Goal: Navigation & Orientation: Find specific page/section

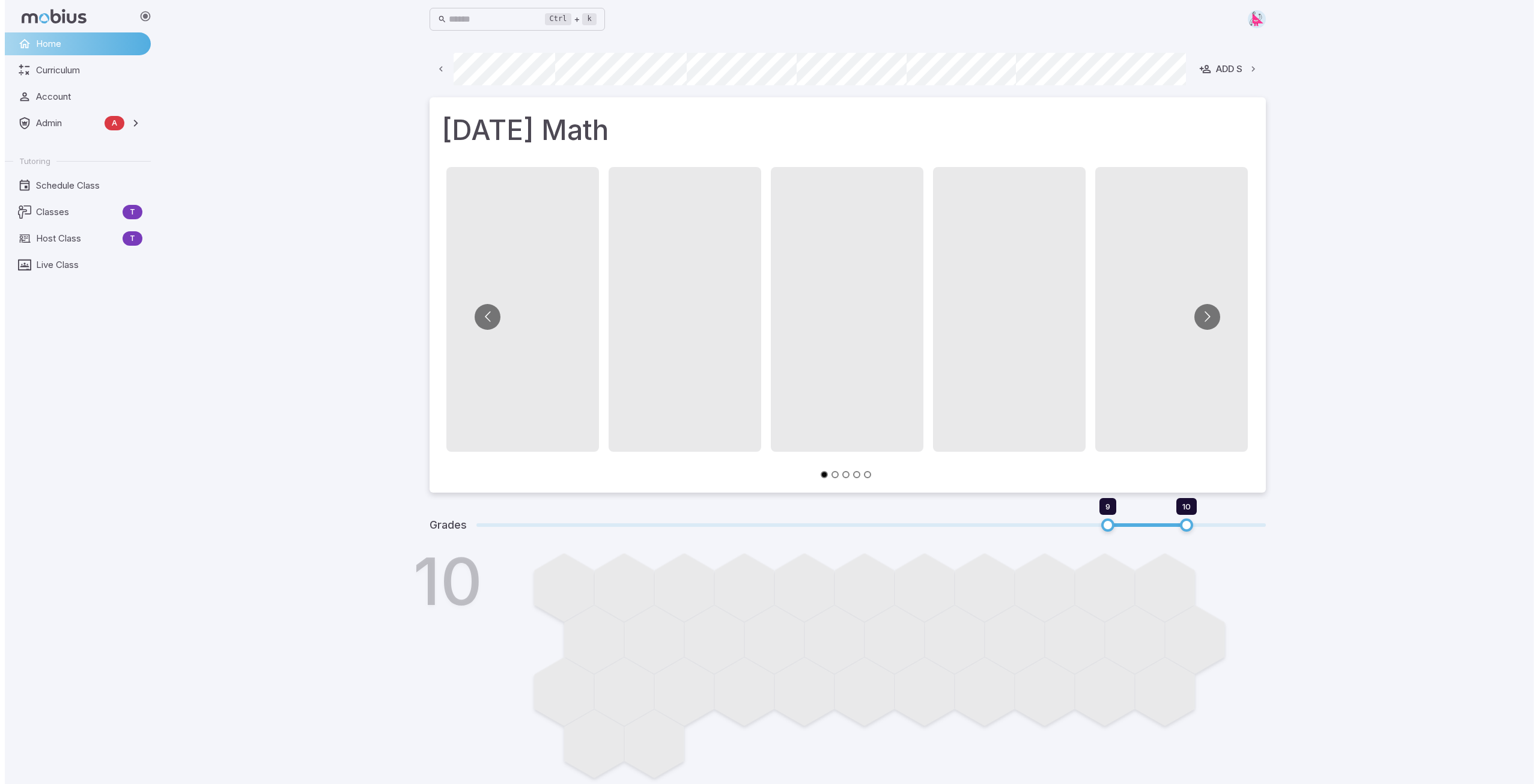
scroll to position [0, 646]
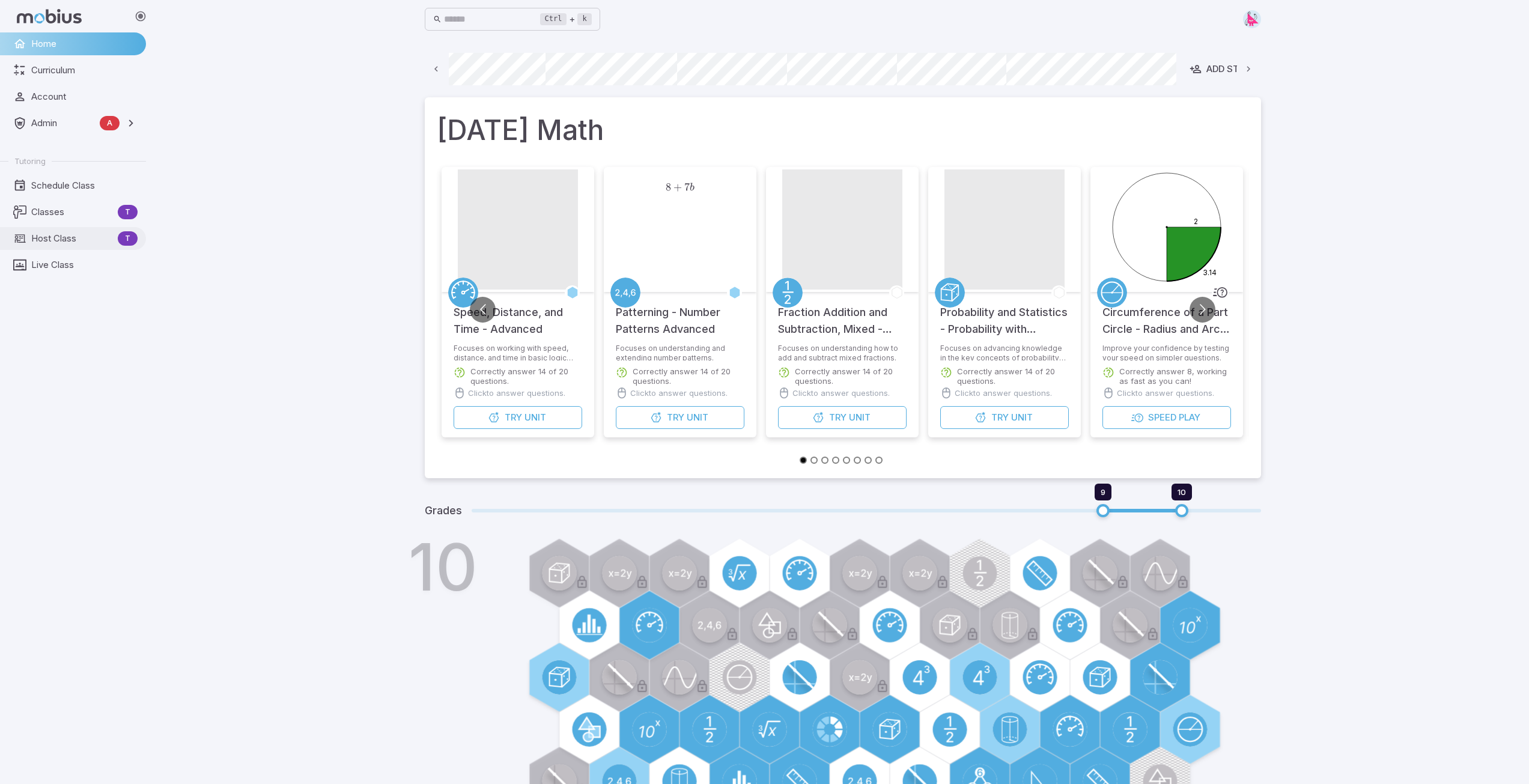
click at [56, 241] on span "Host Class" at bounding box center [72, 237] width 82 height 13
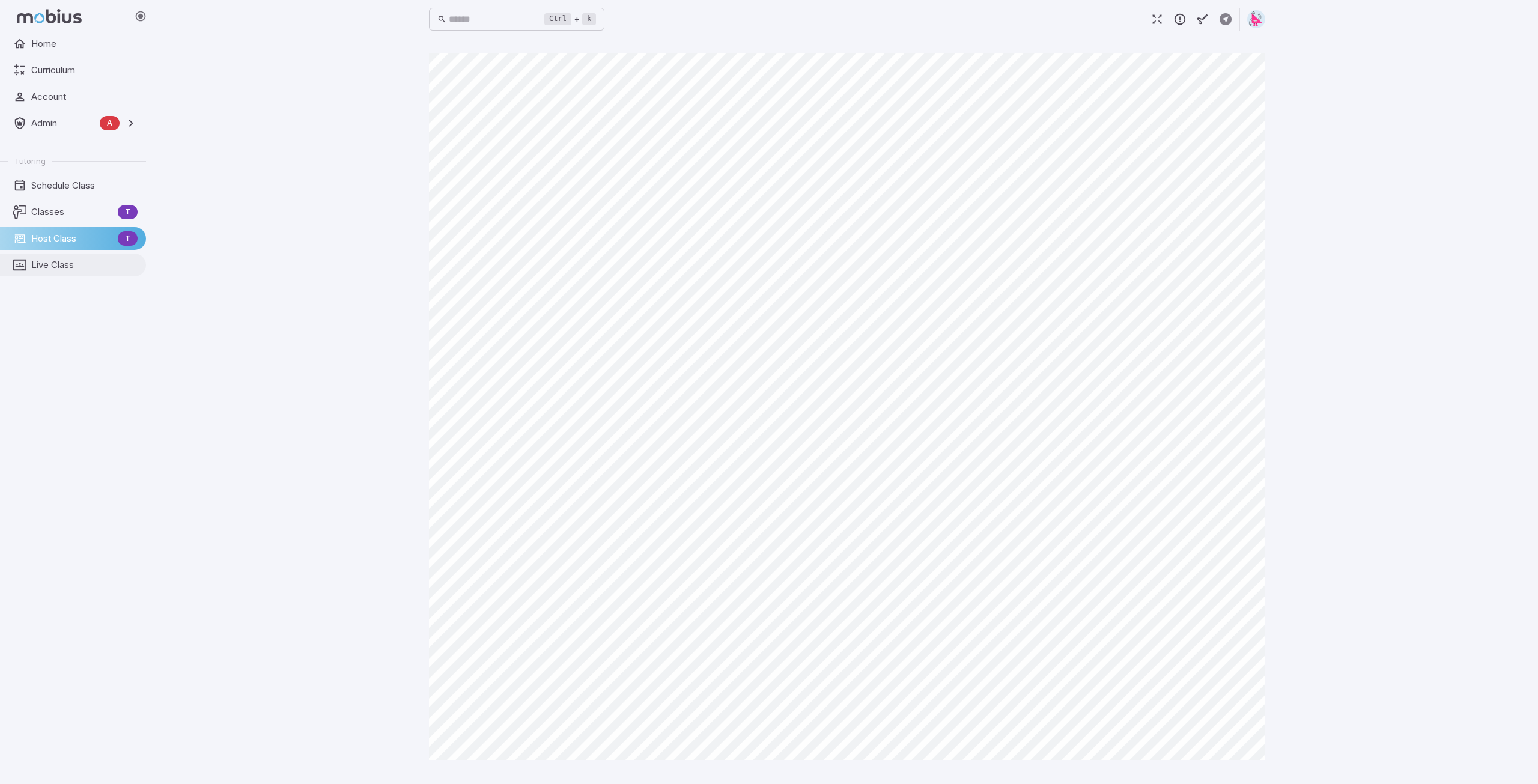
click at [60, 261] on span "Live Class" at bounding box center [84, 264] width 106 height 13
click at [56, 241] on span "Host Class" at bounding box center [72, 237] width 82 height 13
